Goal: Find specific page/section: Find specific page/section

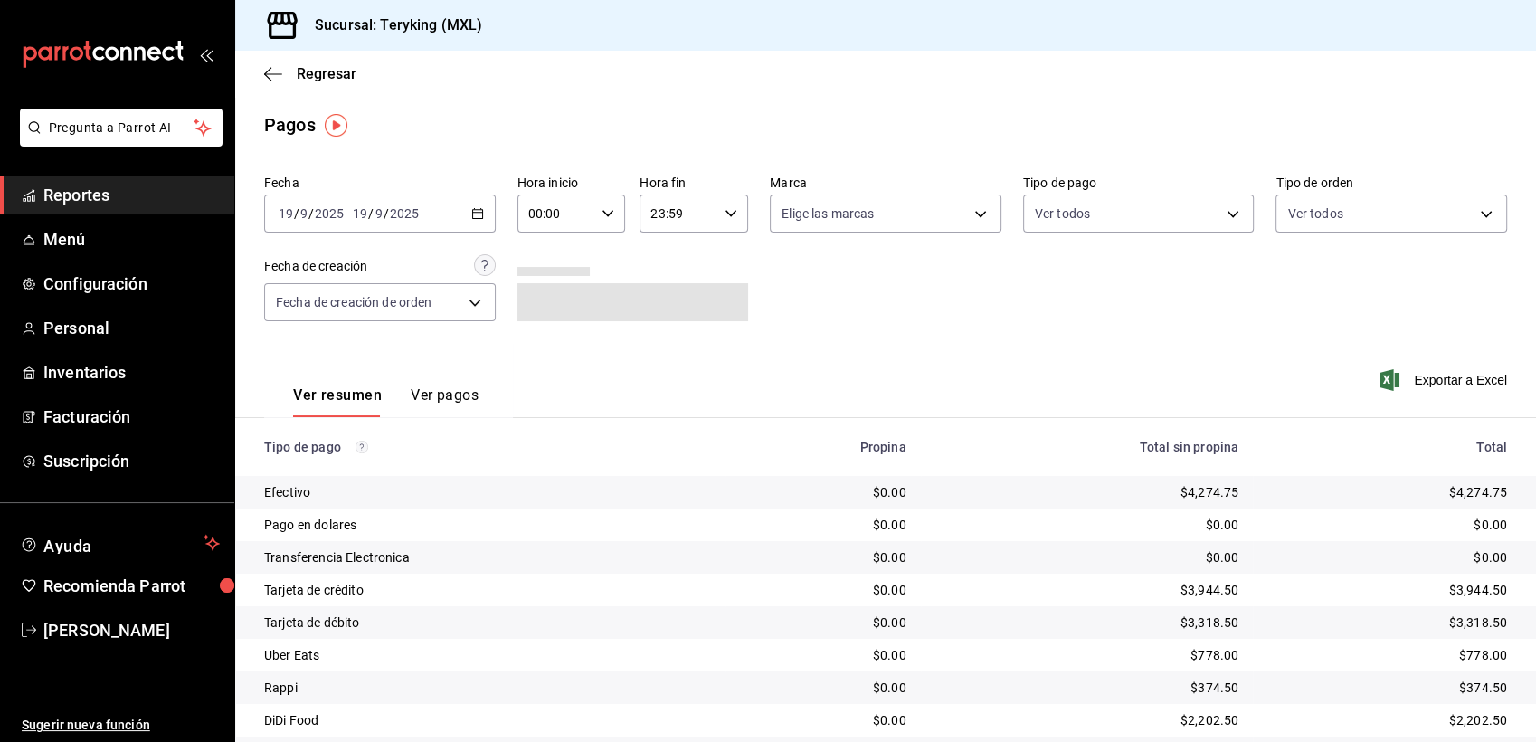
drag, startPoint x: 0, startPoint y: 0, endPoint x: 1298, endPoint y: 112, distance: 1302.9
click at [1298, 112] on div "Pagos" at bounding box center [885, 124] width 1301 height 27
click at [84, 204] on span "Reportes" at bounding box center [131, 195] width 176 height 24
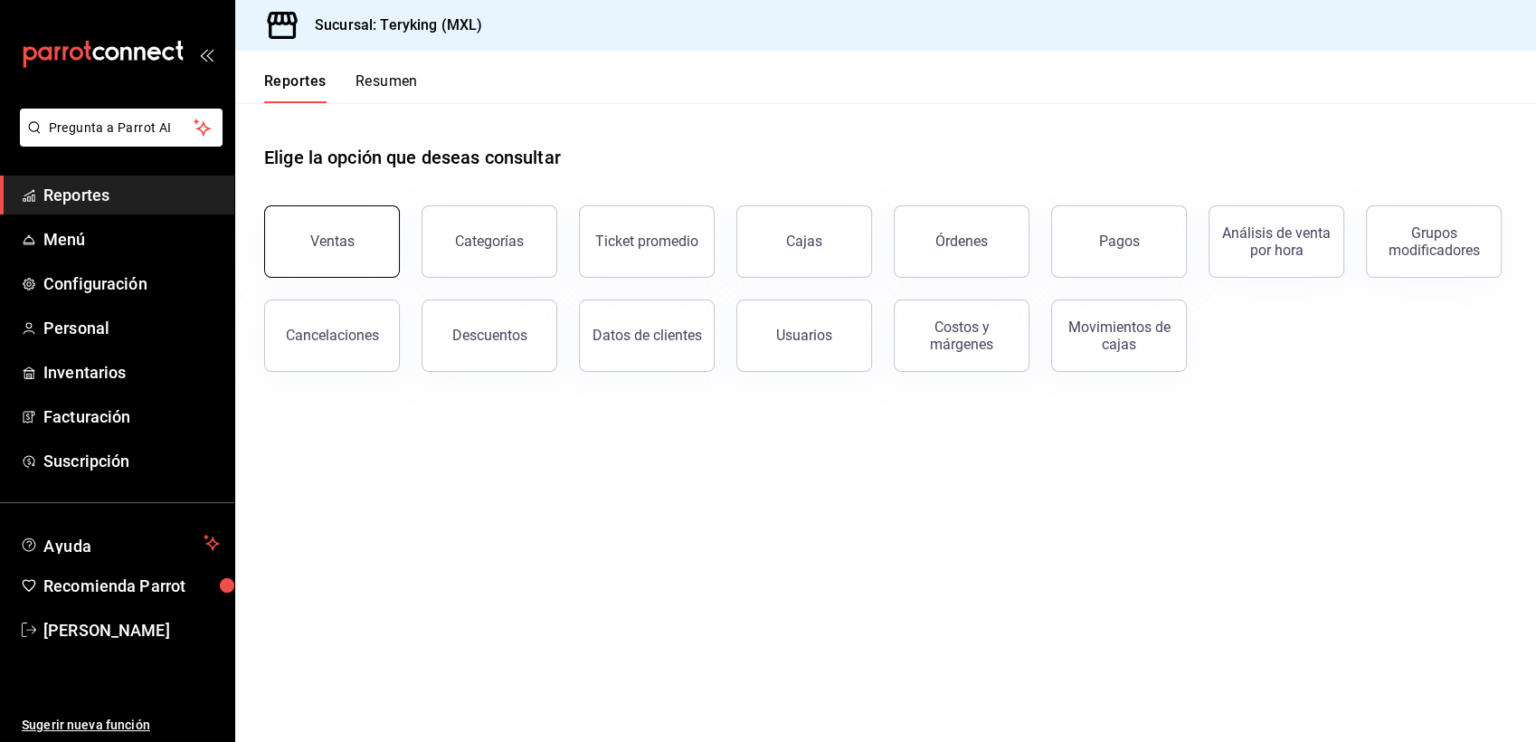
click at [328, 234] on div "Ventas" at bounding box center [332, 240] width 44 height 17
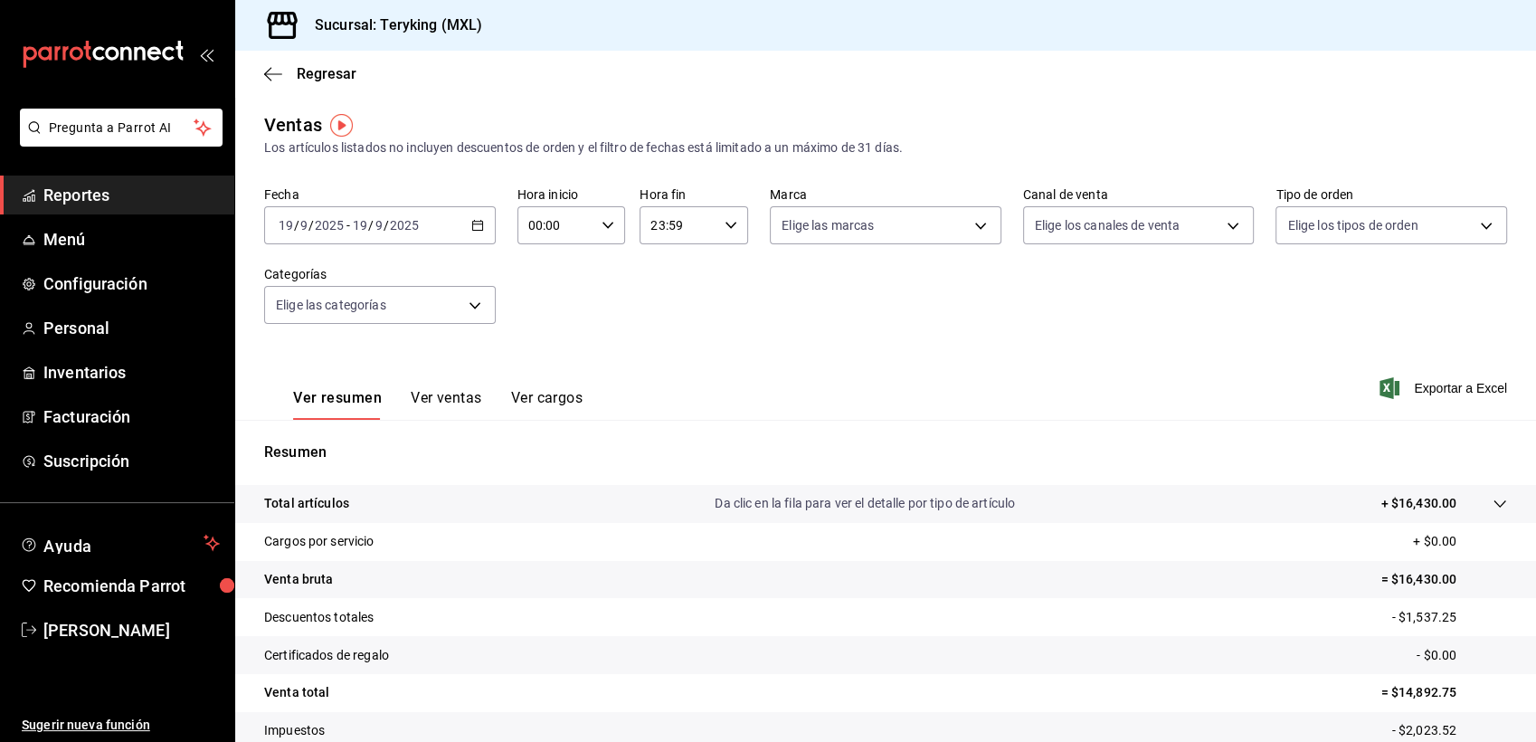
click at [99, 194] on span "Reportes" at bounding box center [131, 195] width 176 height 24
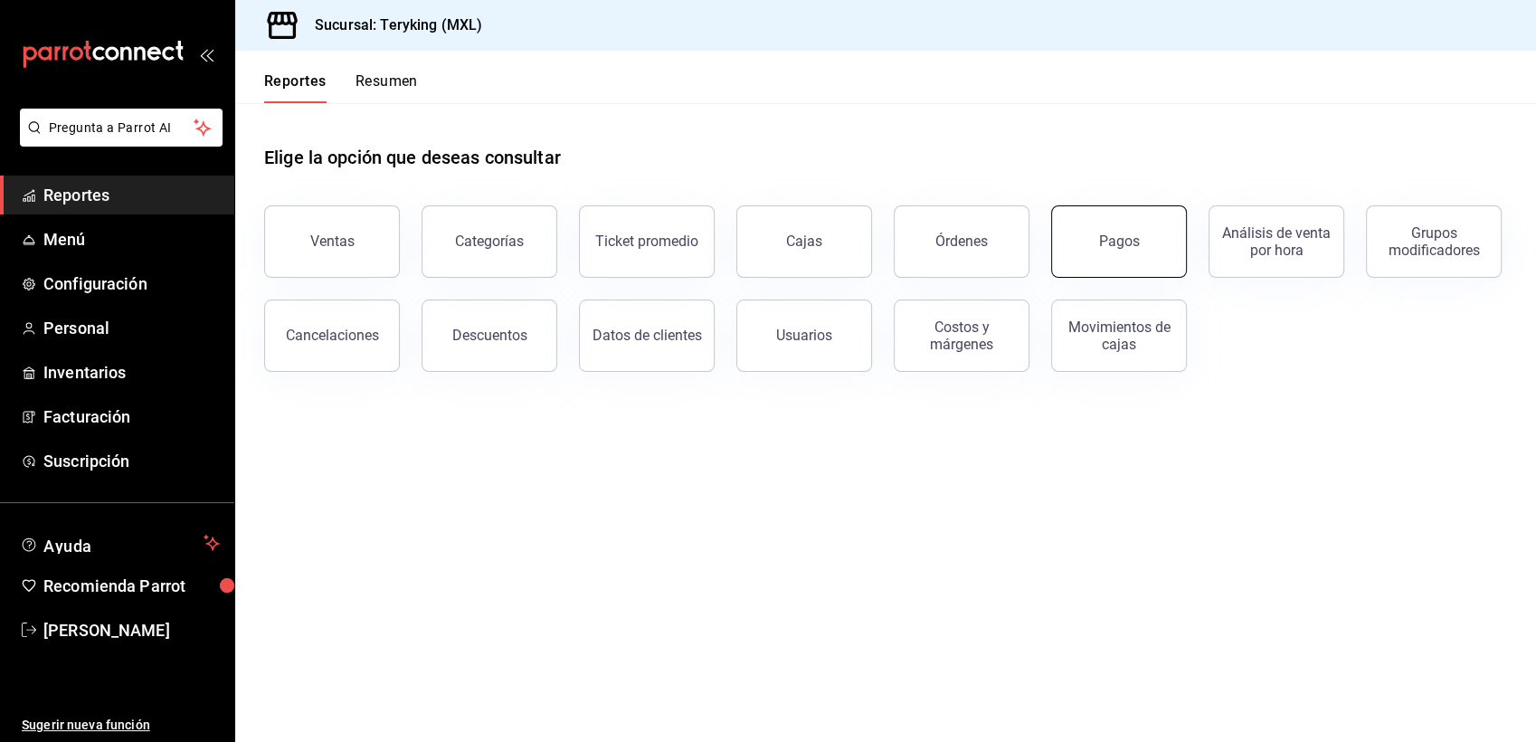
click at [1158, 250] on button "Pagos" at bounding box center [1119, 241] width 136 height 72
